Goal: Information Seeking & Learning: Learn about a topic

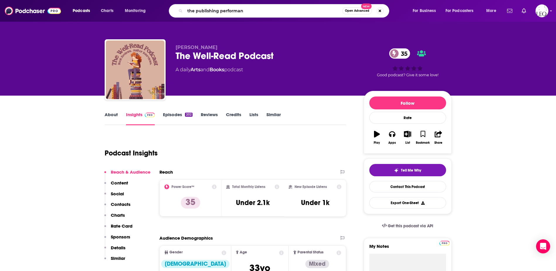
type input "the publishing performanc"
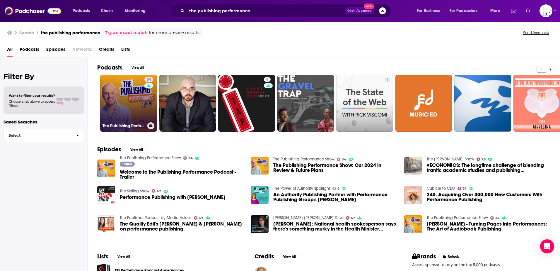
click at [124, 98] on link "34 The Publishing Performance Show" at bounding box center [128, 103] width 57 height 57
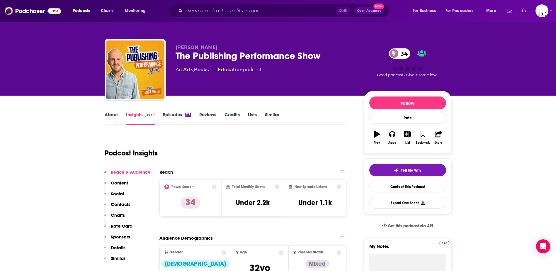
click at [168, 115] on link "Episodes 117" at bounding box center [177, 118] width 28 height 13
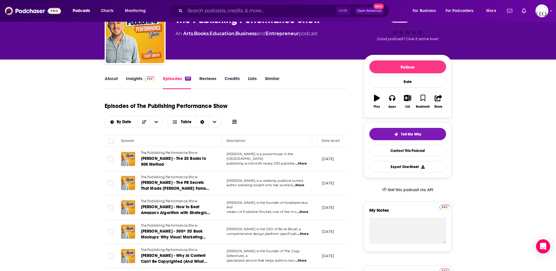
scroll to position [49, 0]
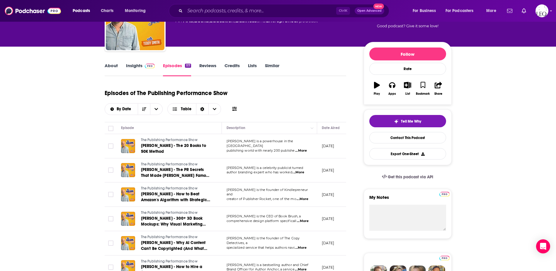
click at [299, 173] on span "...More" at bounding box center [298, 172] width 12 height 5
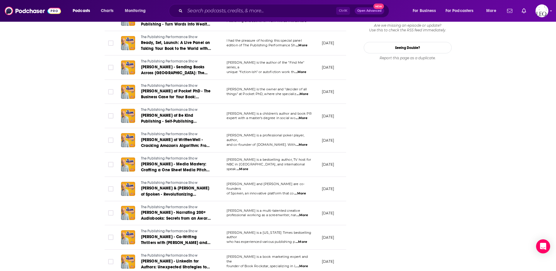
scroll to position [781, 0]
